Goal: Share content

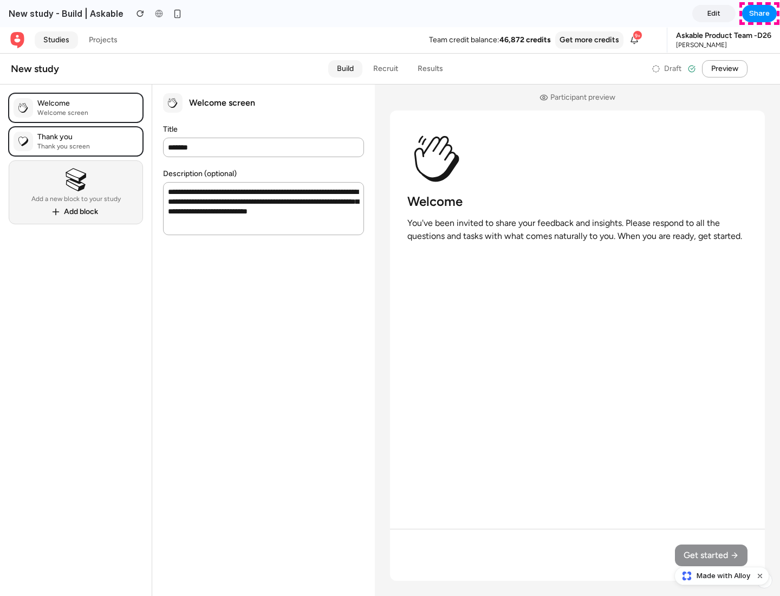
click at [760, 14] on span "Share" at bounding box center [760, 13] width 21 height 11
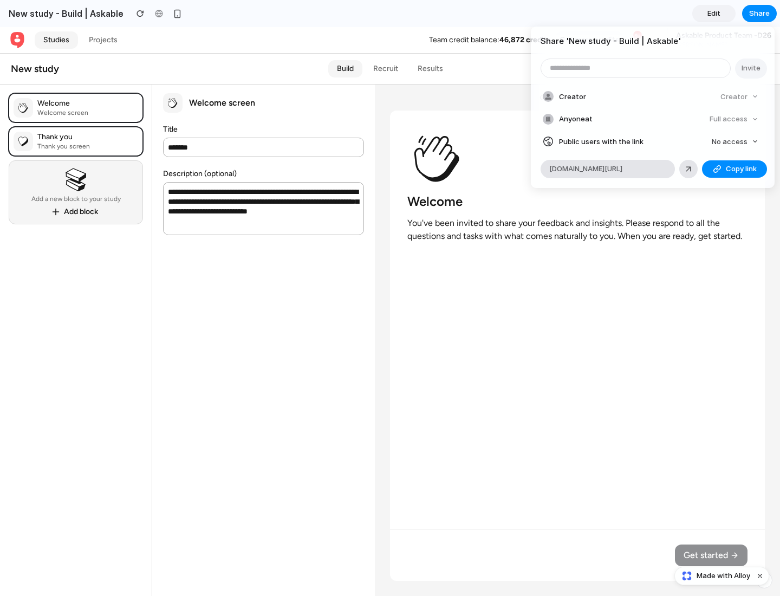
click at [735, 169] on span "Copy link" at bounding box center [741, 169] width 31 height 11
click at [724, 576] on div "Share ' New study - Build | Askable ' Invite Creator Creator Anyone at Full acc…" at bounding box center [390, 298] width 780 height 596
